Goal: Task Accomplishment & Management: Use online tool/utility

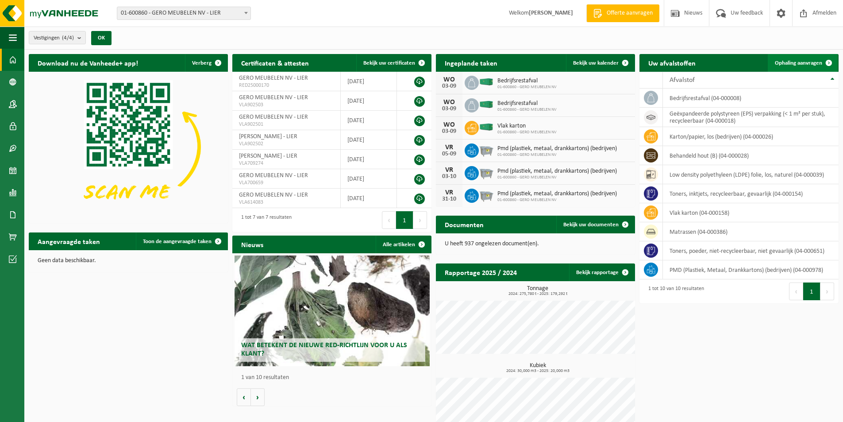
click at [791, 60] on span "Ophaling aanvragen" at bounding box center [798, 63] width 47 height 6
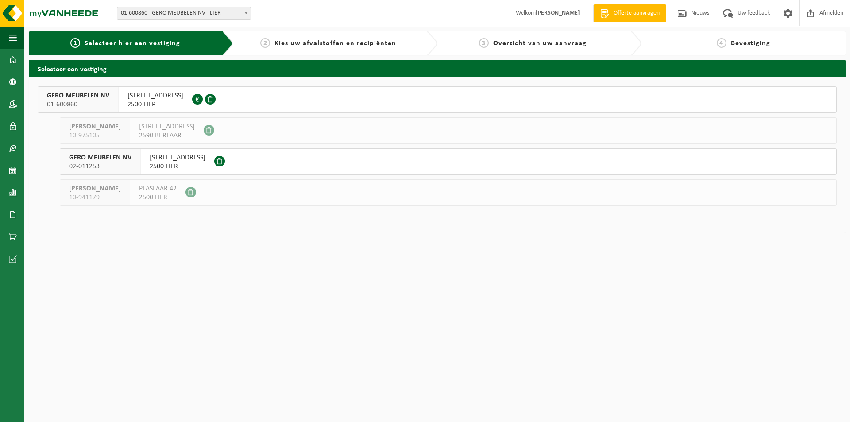
click at [122, 97] on div "AARSCHOTSESTEENWEG 151 2500 LIER 0415.070.027" at bounding box center [155, 100] width 73 height 26
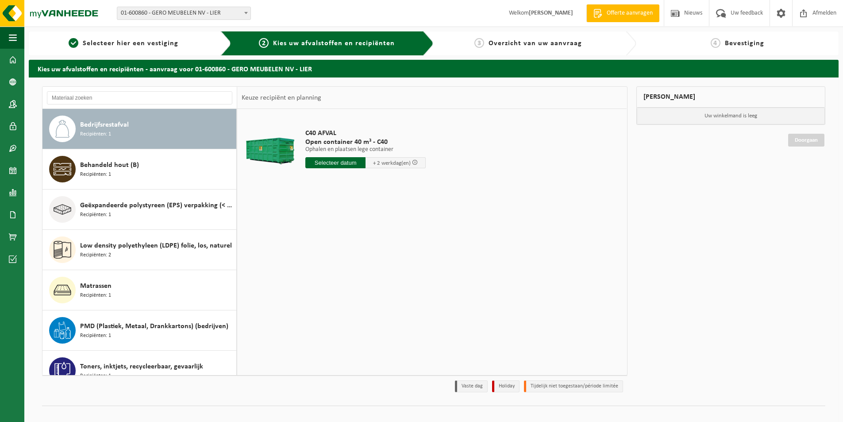
click at [127, 130] on span "Bedrijfsrestafval" at bounding box center [104, 125] width 49 height 11
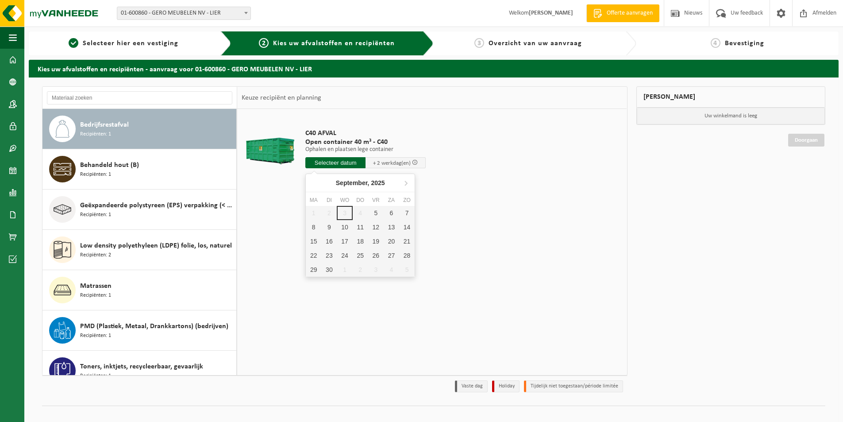
click at [338, 163] on input "text" at bounding box center [335, 162] width 60 height 11
click at [376, 214] on div "5" at bounding box center [375, 213] width 15 height 14
type input "Van 2025-09-05"
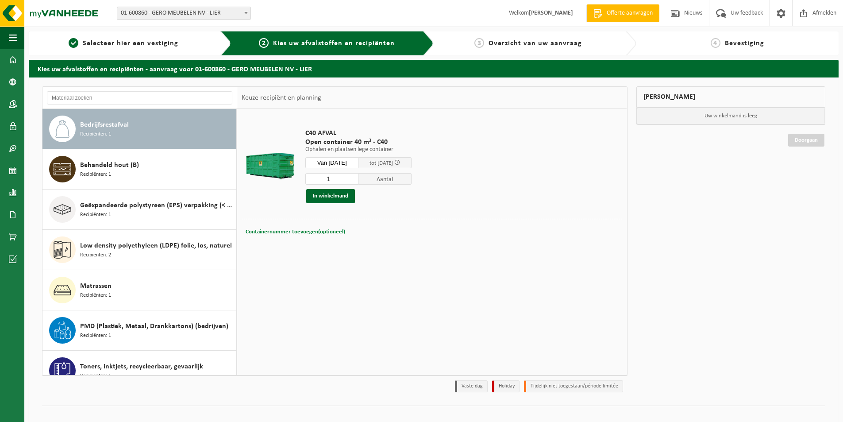
click at [314, 232] on span "Containernummer toevoegen(optioneel)" at bounding box center [296, 232] width 100 height 6
type input "C040-407"
click at [338, 192] on button "In winkelmand" at bounding box center [330, 196] width 49 height 14
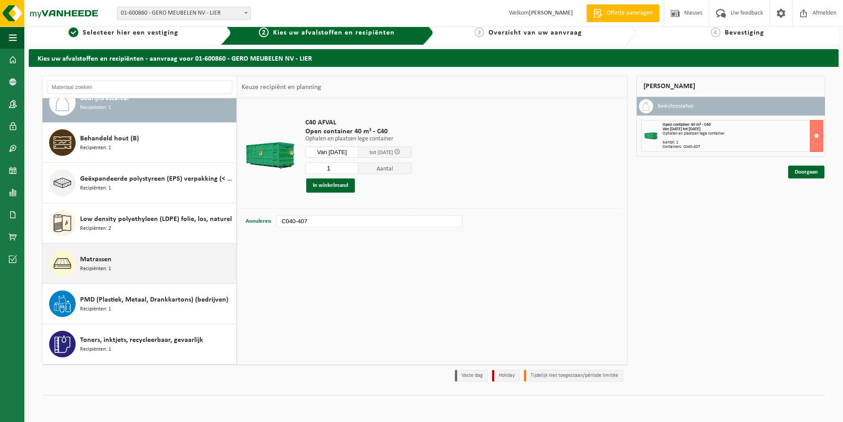
scroll to position [8, 0]
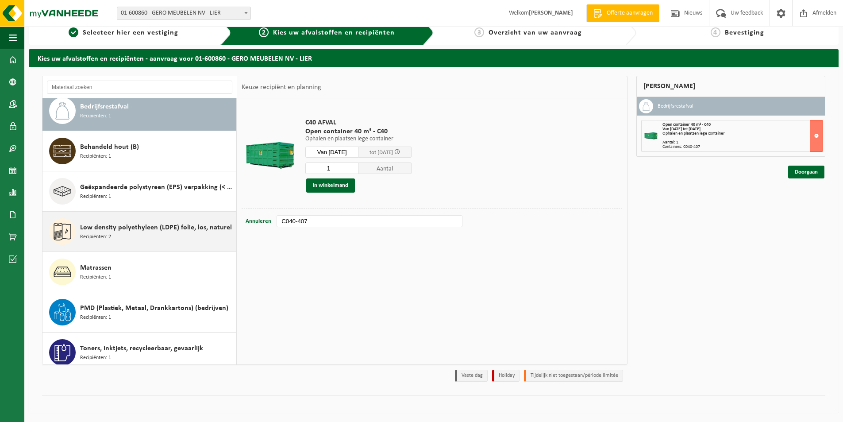
click at [149, 230] on span "Low density polyethyleen (LDPE) folie, los, naturel" at bounding box center [156, 227] width 152 height 11
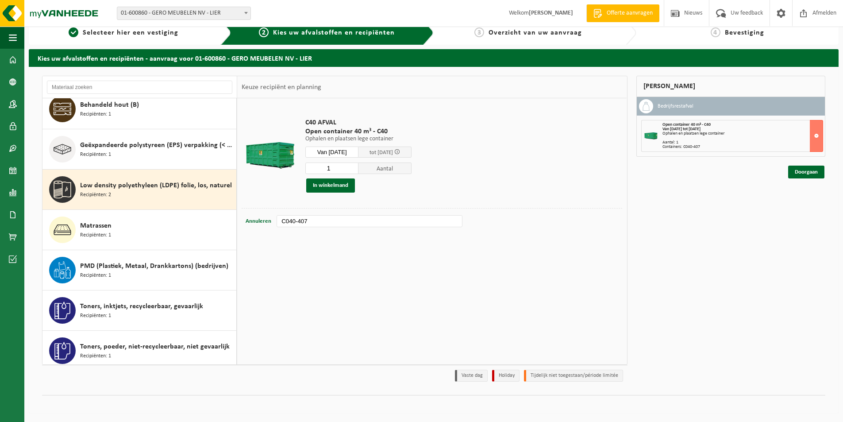
scroll to position [96, 0]
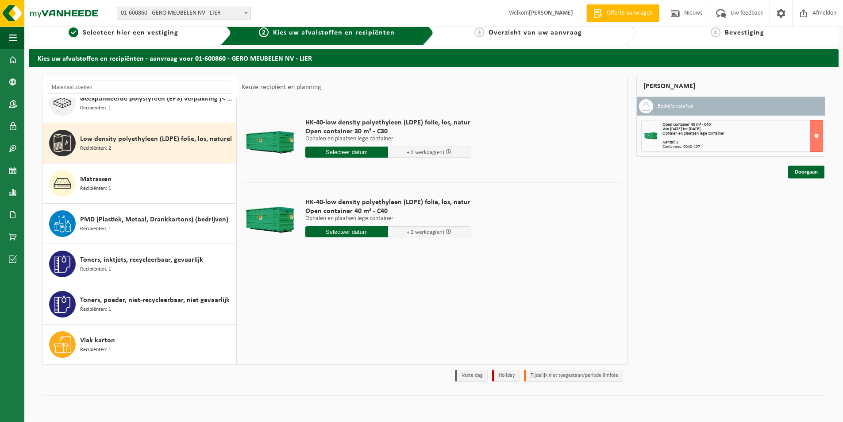
click at [331, 232] on input "text" at bounding box center [346, 231] width 83 height 11
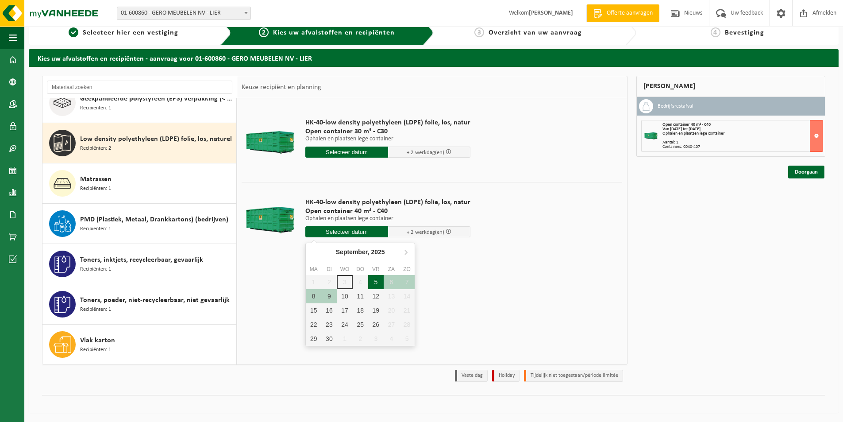
click at [377, 282] on div "5" at bounding box center [375, 282] width 15 height 14
type input "Van 2025-09-05"
type input "2025-09-05"
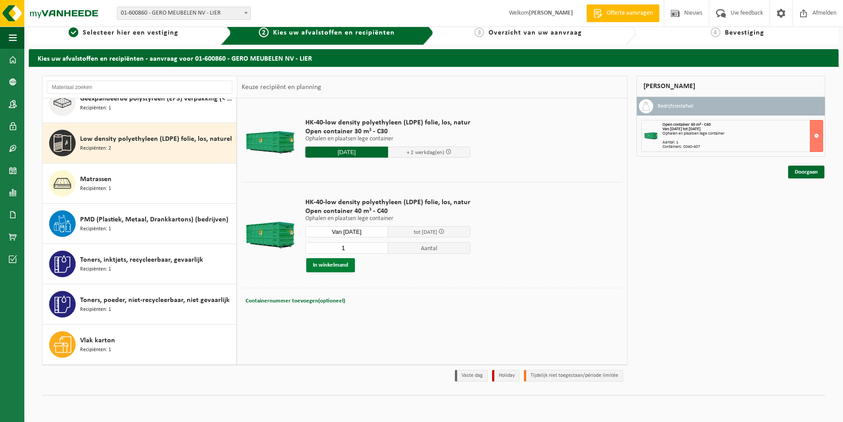
click at [334, 264] on button "In winkelmand" at bounding box center [330, 265] width 49 height 14
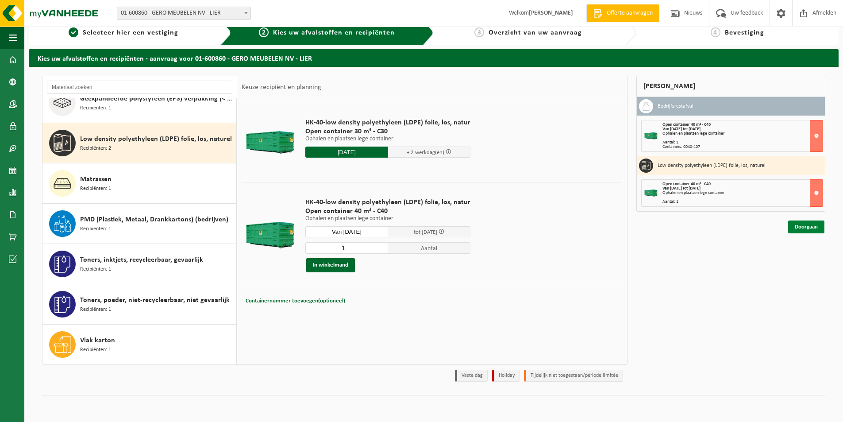
click at [805, 225] on link "Doorgaan" at bounding box center [806, 226] width 36 height 13
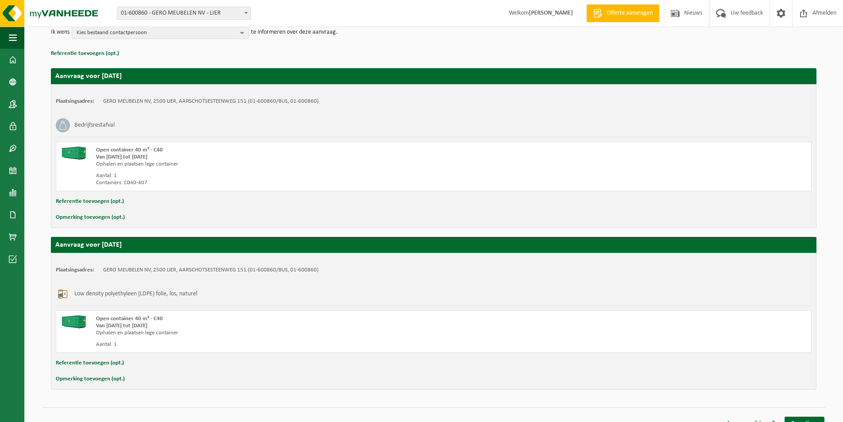
scroll to position [127, 0]
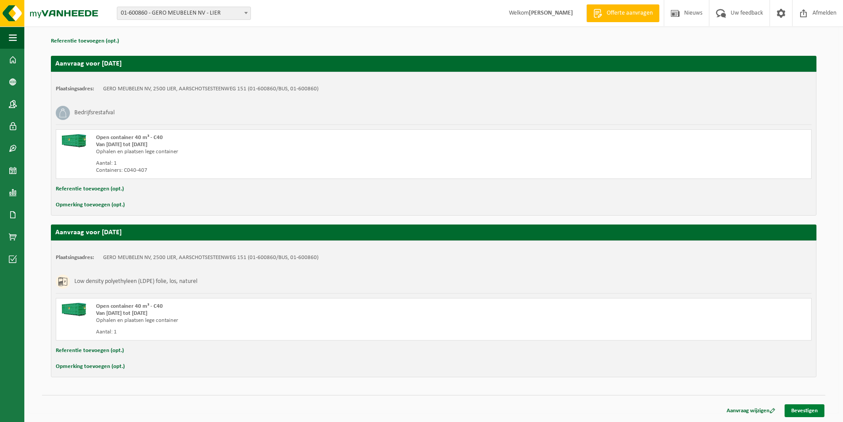
click at [812, 406] on link "Bevestigen" at bounding box center [805, 410] width 40 height 13
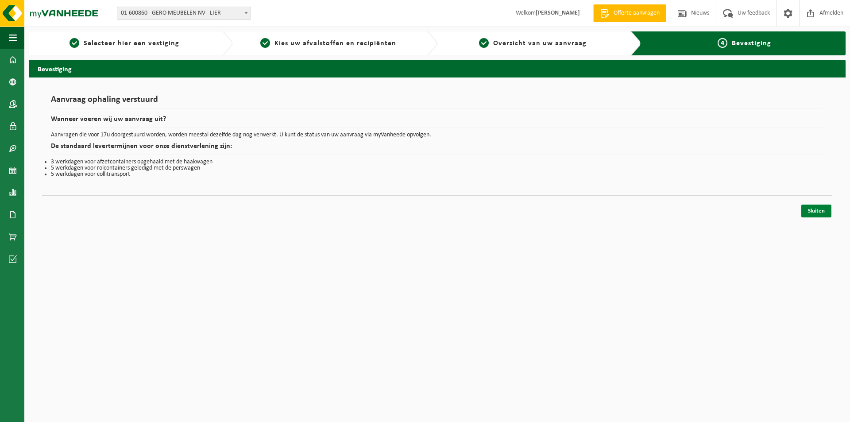
click at [817, 209] on link "Sluiten" at bounding box center [816, 211] width 30 height 13
